Goal: Check status: Check status

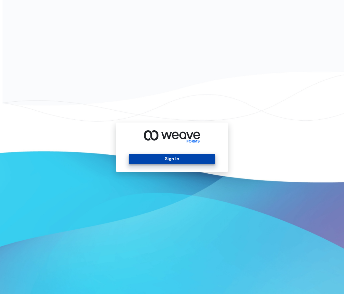
click at [180, 160] on button "Sign In" at bounding box center [172, 159] width 86 height 10
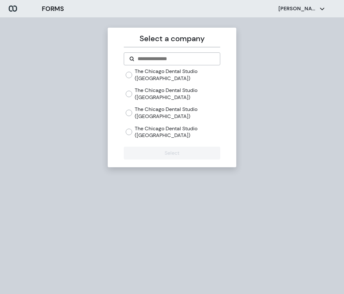
click at [128, 90] on div "The Chicago Dental Studio ([GEOGRAPHIC_DATA])" at bounding box center [173, 94] width 94 height 14
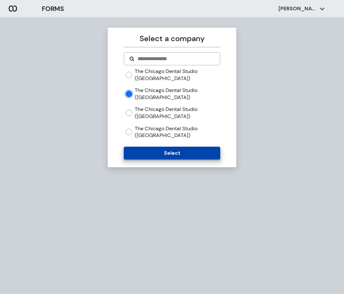
click at [154, 149] on button "Select" at bounding box center [172, 153] width 96 height 13
